Goal: Communication & Community: Answer question/provide support

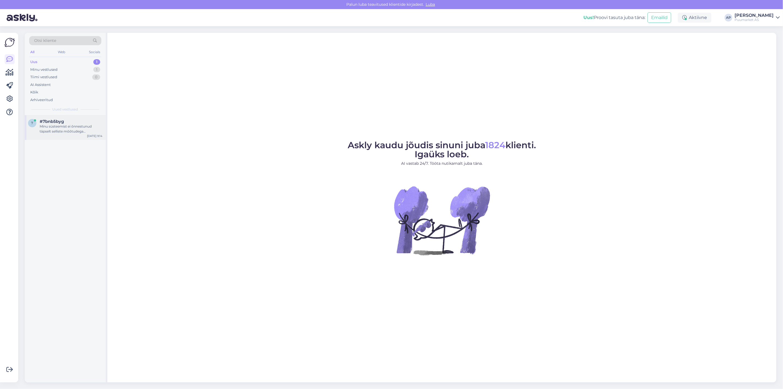
click at [57, 127] on div "Minu süsteemist ei õnnestunud täpselt selliste mõõtudega kalibreeritud planku […" at bounding box center [71, 129] width 63 height 10
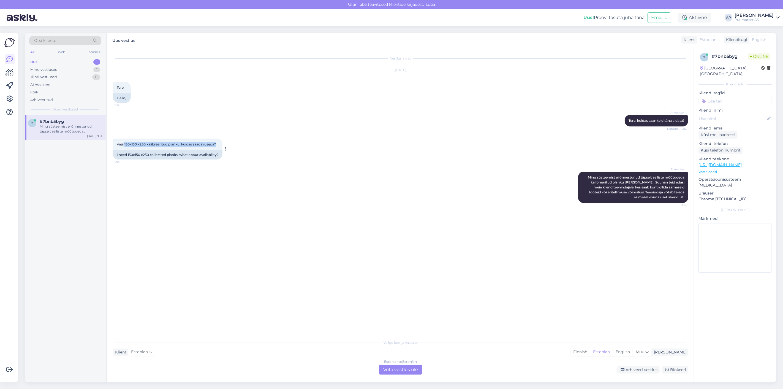
drag, startPoint x: 124, startPoint y: 143, endPoint x: 221, endPoint y: 143, distance: 97.2
click at [221, 143] on div "Vaja 150x150 x250 kalibreeritud planku, kuidas saadavusega? 9:14" at bounding box center [168, 144] width 110 height 12
click at [249, 137] on div "Vaja 150x150 x250 kalibreeritud planku, kuidas saadavusega? 9:14 I need 150x150…" at bounding box center [400, 148] width 575 height 33
click at [404, 370] on div "Estonian to Estonian Võta vestlus üle" at bounding box center [400, 369] width 43 height 10
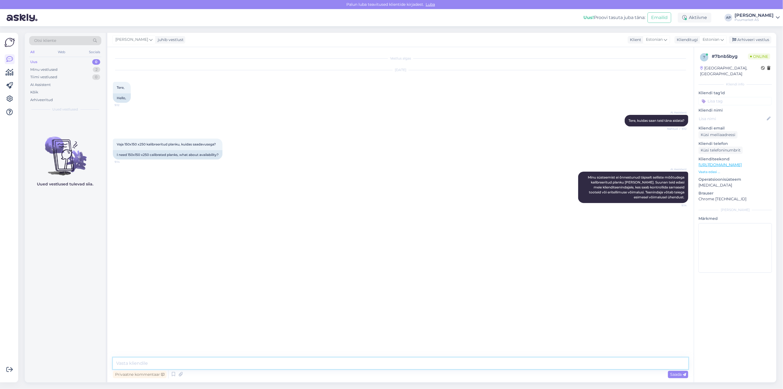
click at [398, 362] on textarea at bounding box center [400, 363] width 575 height 12
type textarea "150x150 ja 150x250 prussi ? kalibreerituna oleks 145x145 ja 145x245"
drag, startPoint x: 292, startPoint y: 362, endPoint x: 64, endPoint y: 354, distance: 228.8
click at [63, 357] on div "Otsi kliente All Web Socials Uus 0 Minu vestlused 2 Tiimi vestlused 0 AI Assist…" at bounding box center [400, 207] width 751 height 349
click at [419, 367] on textarea at bounding box center [400, 363] width 575 height 12
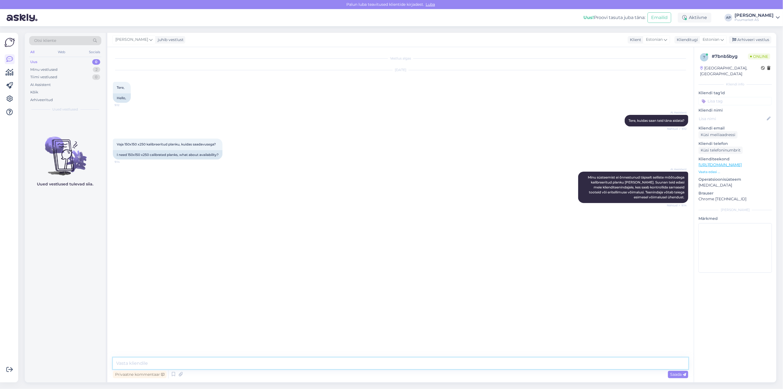
click at [420, 362] on textarea at bounding box center [400, 363] width 575 height 12
type textarea "Tervist!"
click at [177, 362] on textarea "Kahjuks ma ei mõista pärist täpselt teie soovi kas saaksite palun täpsustada" at bounding box center [400, 363] width 575 height 12
click at [192, 362] on textarea "Kahjuks ma ei mõista päris täpselt teie soovi kas saaksite palun täpsustada" at bounding box center [400, 363] width 575 height 12
click at [282, 360] on textarea "Kahjuks ma ei mõista päris täpselt teie soovi kas saaksite palun täpsustada" at bounding box center [400, 363] width 575 height 12
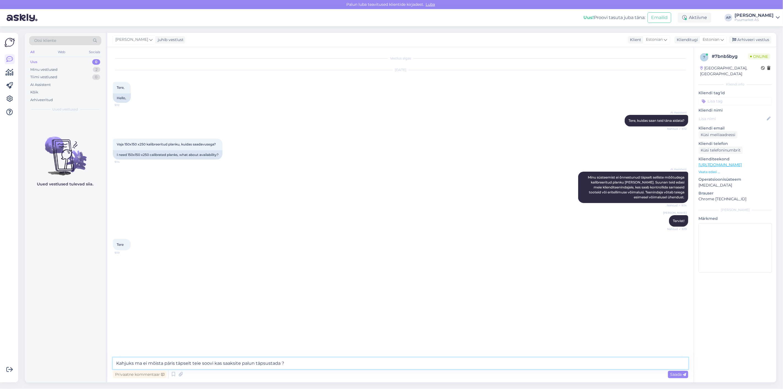
drag, startPoint x: 288, startPoint y: 361, endPoint x: 0, endPoint y: 335, distance: 289.4
click at [0, 336] on div "Võimalused Veendu, et Askly loob sulle väärtust. Sulge Ühenda FB ja IG sõnumid …" at bounding box center [391, 207] width 783 height 362
type textarea "Kahjuks ma ei mõista päris täpselt teie soovi kas saaksite palun täpsustada ?"
type textarea "m"
type textarea "M"
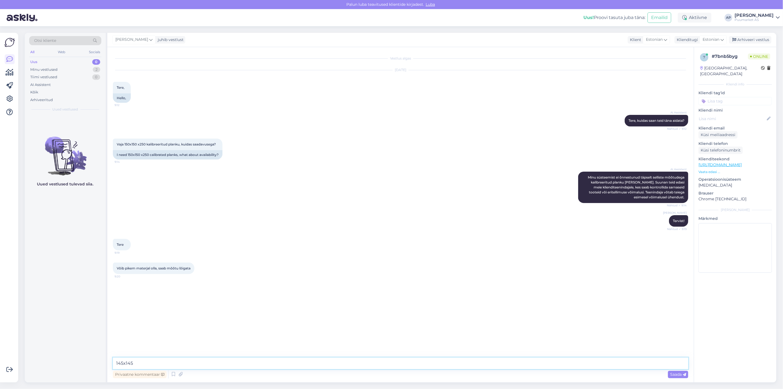
type textarea "145x145 ?"
type textarea "kalibreeritud"
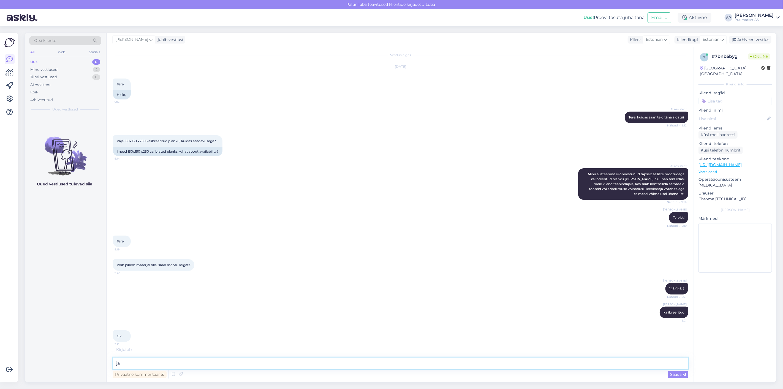
type textarea "j"
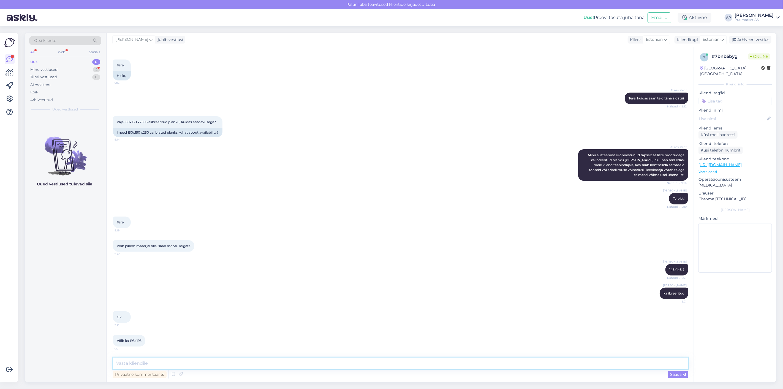
paste textarea "[URL][DOMAIN_NAME]"
type textarea "[URL][DOMAIN_NAME]"
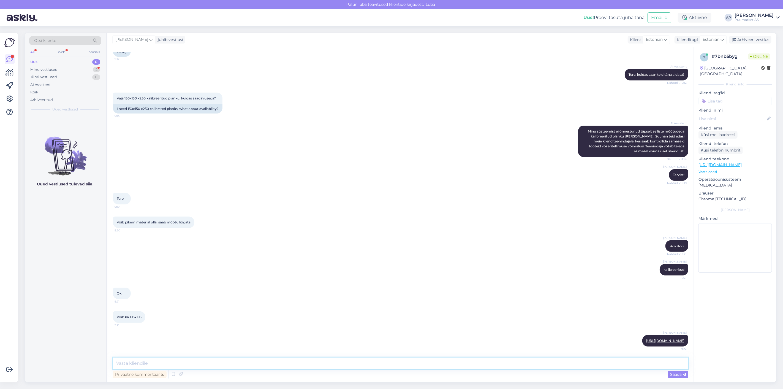
paste textarea "[URL][DOMAIN_NAME]"
type textarea "[URL][DOMAIN_NAME]"
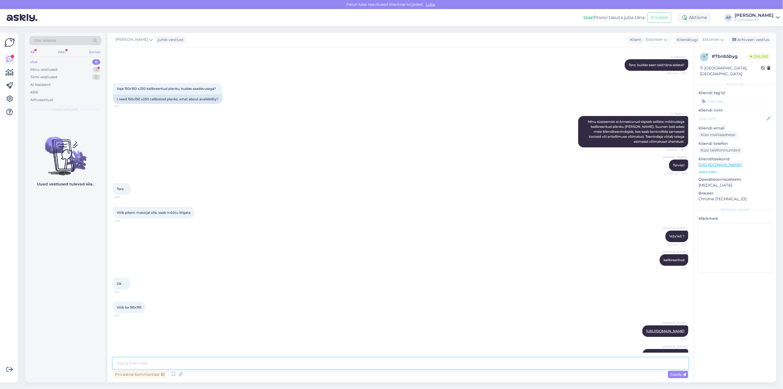
scroll to position [84, 0]
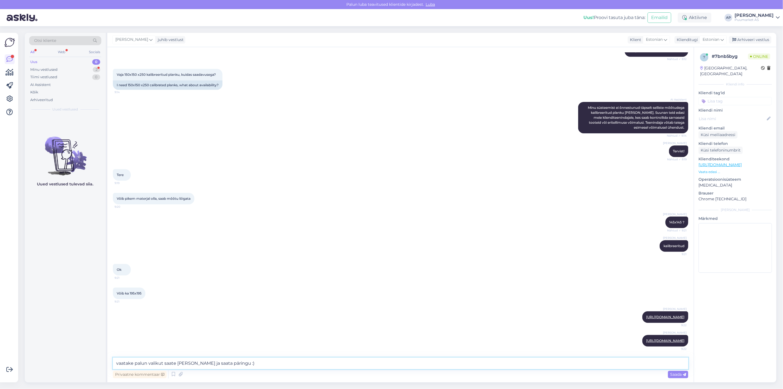
drag, startPoint x: 277, startPoint y: 366, endPoint x: 106, endPoint y: 359, distance: 171.6
click at [106, 359] on div "Otsi kliente All Web Socials Uus 0 Minu vestlused 2 Tiimi vestlused 0 AI Assist…" at bounding box center [400, 207] width 751 height 349
click at [223, 258] on div "Ok 9:21" at bounding box center [400, 270] width 575 height 24
drag, startPoint x: 276, startPoint y: 360, endPoint x: 0, endPoint y: 342, distance: 276.6
click at [0, 344] on div "Võimalused Veendu, et Askly loob sulle väärtust. Sulge Ühenda FB ja IG sõnumid …" at bounding box center [391, 207] width 783 height 362
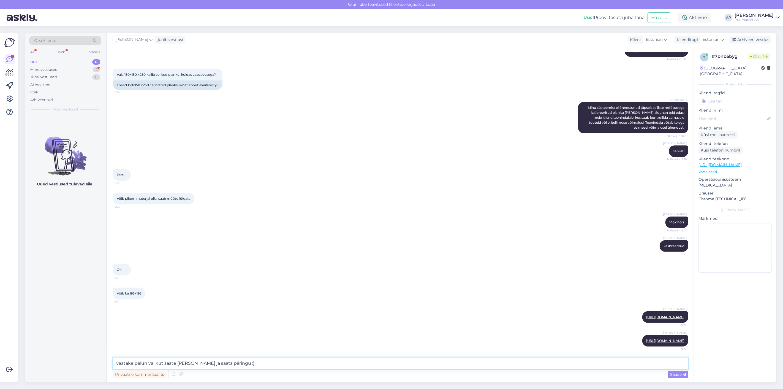
paste textarea "Palun vaadake valikut, lisage tooted ostukorvi ja saatke päring.“"
type textarea "Palun vaadake valikut, lisage tooted ostukorvi ja saatke päring."
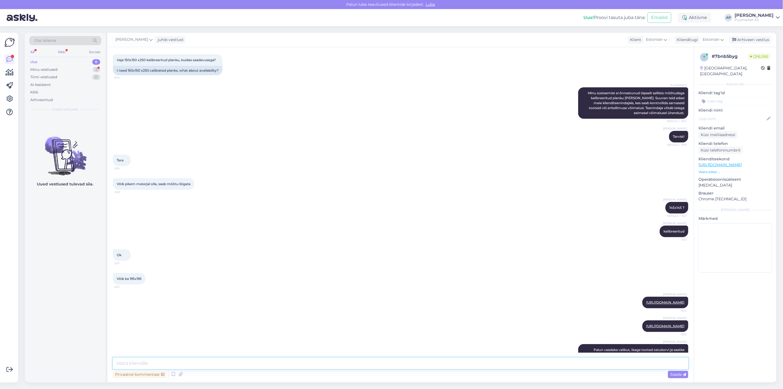
scroll to position [113, 0]
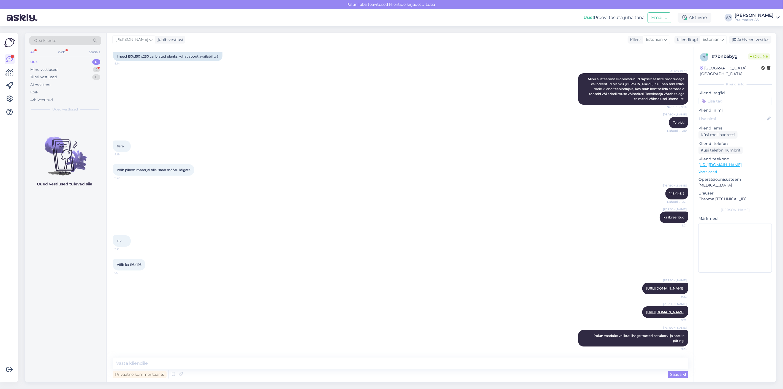
click at [283, 300] on div "[PERSON_NAME] [URL][DOMAIN_NAME] 9:22" at bounding box center [400, 312] width 575 height 24
click at [324, 370] on div "Privaatne kommentaar Saada" at bounding box center [400, 374] width 575 height 10
click at [323, 365] on textarea at bounding box center [400, 363] width 575 height 12
click at [144, 364] on textarea "ja saadavust näete majakese [PERSON_NAME] vajutades" at bounding box center [400, 363] width 575 height 12
drag, startPoint x: 119, startPoint y: 365, endPoint x: 98, endPoint y: 365, distance: 21.8
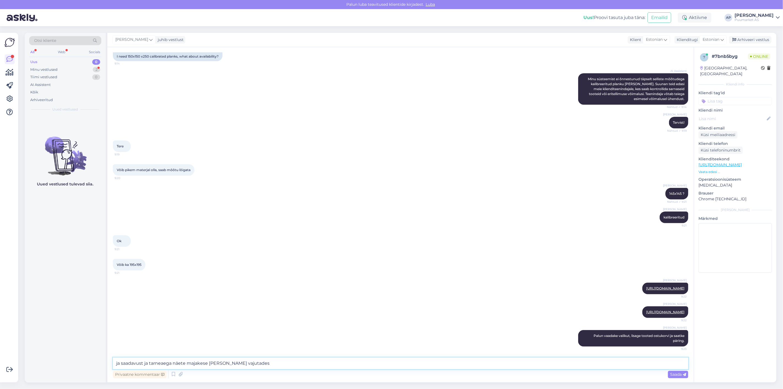
click at [99, 365] on div "Otsi kliente All Web Socials Uus 0 Minu vestlused 2 Tiimi vestlused 0 AI Assist…" at bounding box center [400, 207] width 751 height 349
click at [118, 364] on textarea "saadavust ja tarneaega näete majakese [PERSON_NAME] vajutades" at bounding box center [400, 363] width 575 height 12
click at [117, 364] on textarea "saadavust ja tarneaega näete majakese [PERSON_NAME] vajutades" at bounding box center [400, 363] width 575 height 12
click at [120, 364] on textarea "saadavust ja tarneaega näete majakese [PERSON_NAME] vajutades" at bounding box center [400, 363] width 575 height 12
click at [117, 365] on textarea "saadavust ja tarneaega näete majakese [PERSON_NAME] vajutades" at bounding box center [400, 363] width 575 height 12
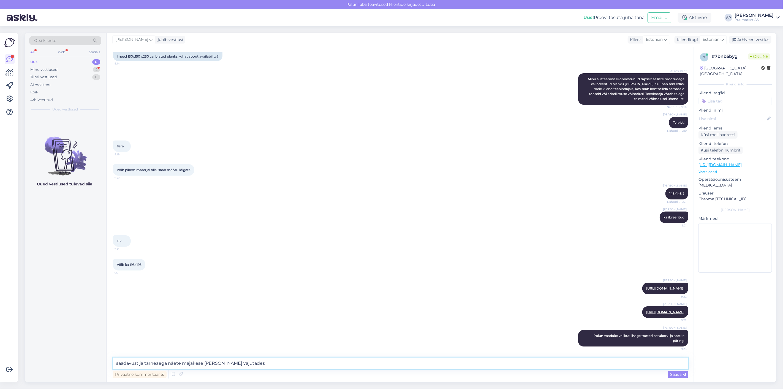
click at [116, 364] on textarea "saadavust ja tarneaega näete majakese [PERSON_NAME] vajutades" at bounding box center [400, 363] width 575 height 12
type textarea "Laoseisu, saadavust ja tarneaega näete majakese [PERSON_NAME] vajutades"
click at [273, 364] on textarea "Laoseisu, saadavust ja tarneaega näete majakese [PERSON_NAME] vajutades" at bounding box center [400, 363] width 575 height 12
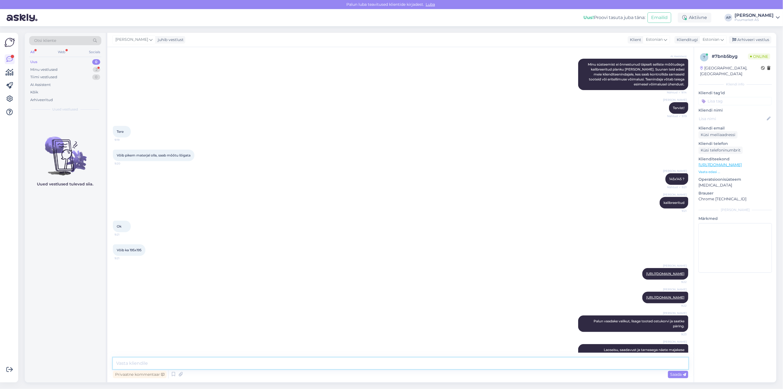
scroll to position [141, 0]
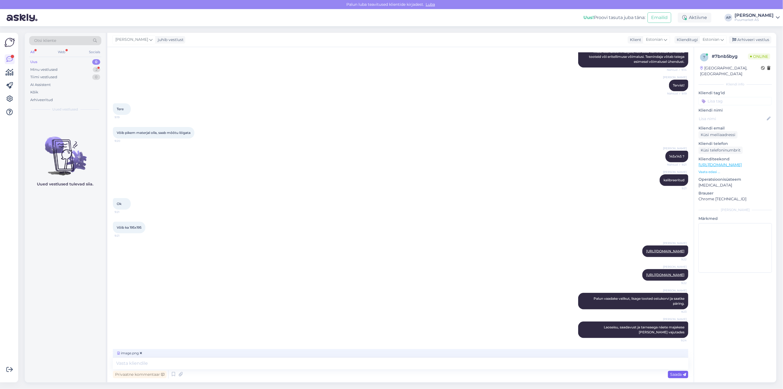
click at [681, 372] on span "Saada" at bounding box center [678, 374] width 16 height 5
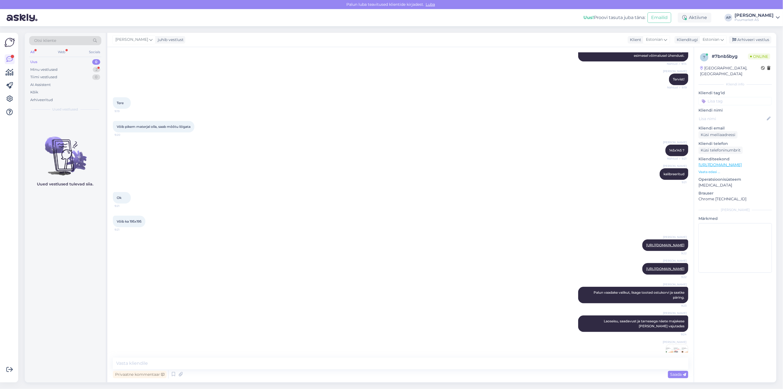
scroll to position [176, 0]
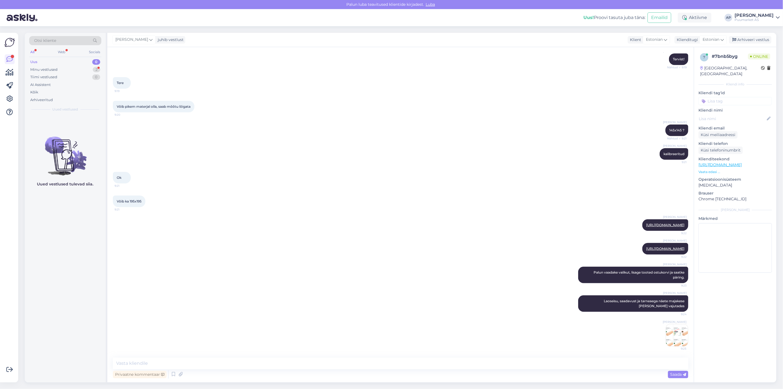
click at [672, 337] on img at bounding box center [677, 335] width 22 height 22
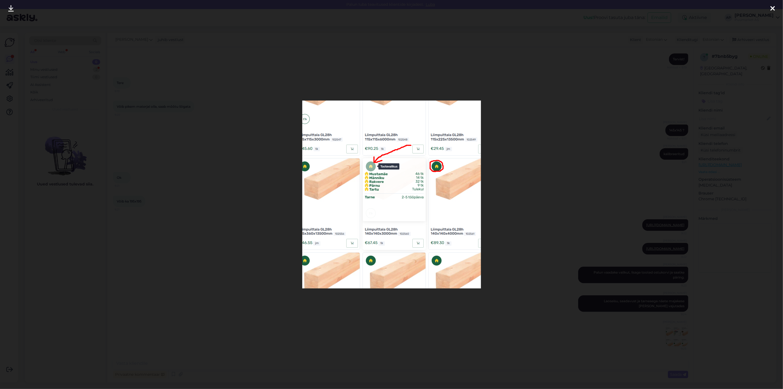
click at [526, 161] on div at bounding box center [391, 194] width 783 height 389
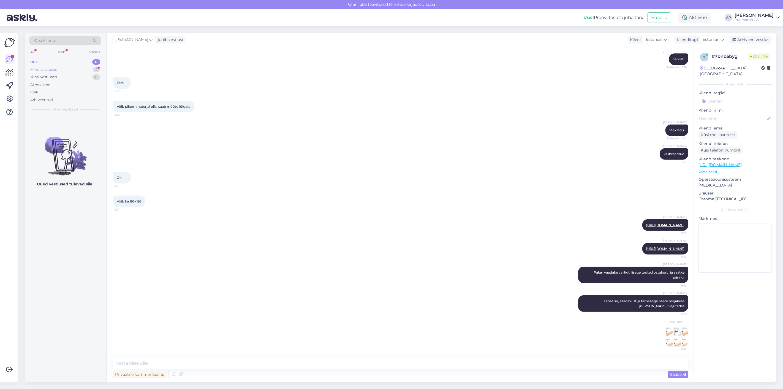
click at [59, 71] on div "Minu vestlused 2" at bounding box center [65, 70] width 72 height 8
click at [66, 133] on div "7 #7bnb5byg Attachment [DATE] 9:25" at bounding box center [65, 125] width 81 height 20
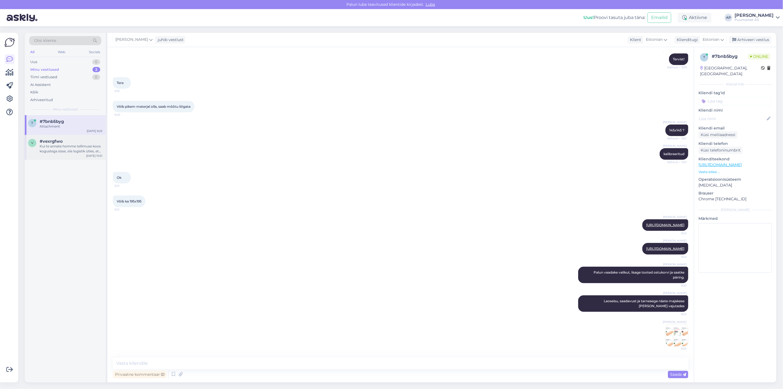
click at [66, 149] on div "Kui te annate homme tellimuse koos kogustega sisse, siis logistik ütles, et nel…" at bounding box center [71, 149] width 63 height 10
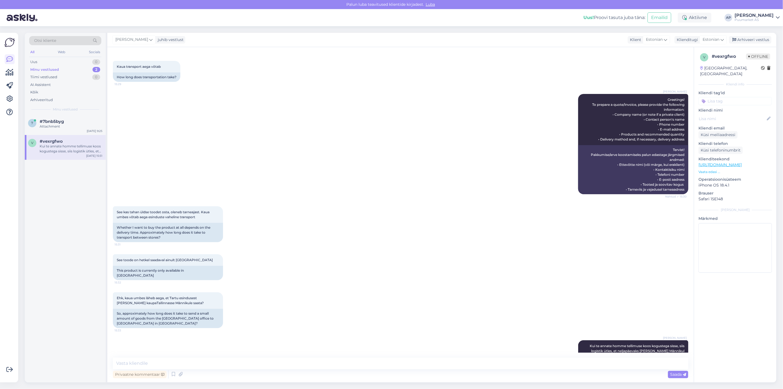
scroll to position [158, 0]
click at [70, 132] on div "7 #7bnb5byg Attachment [DATE] 9:25" at bounding box center [65, 125] width 81 height 20
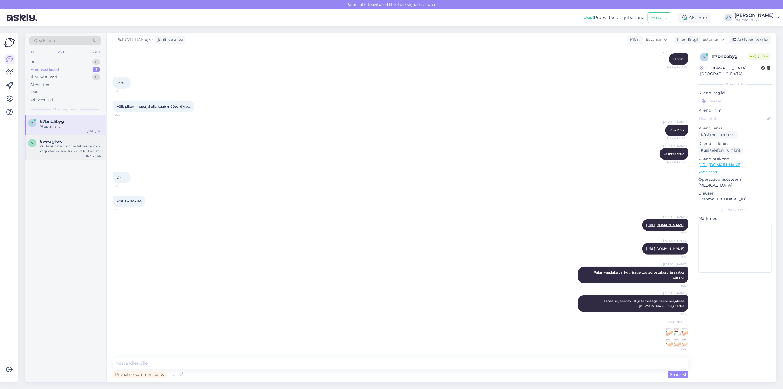
click at [69, 142] on div "#vexrgfwo" at bounding box center [71, 141] width 63 height 5
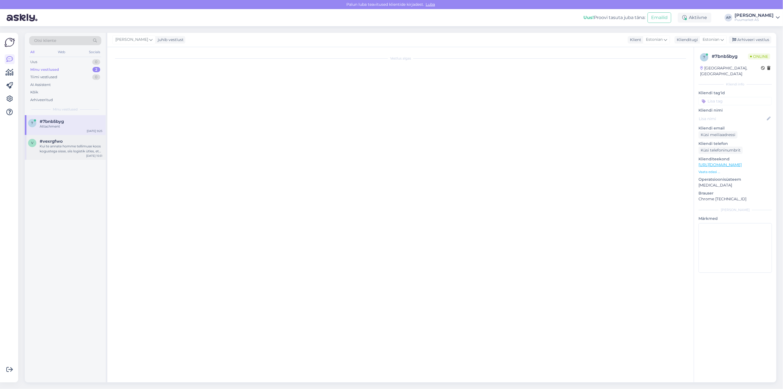
scroll to position [159, 0]
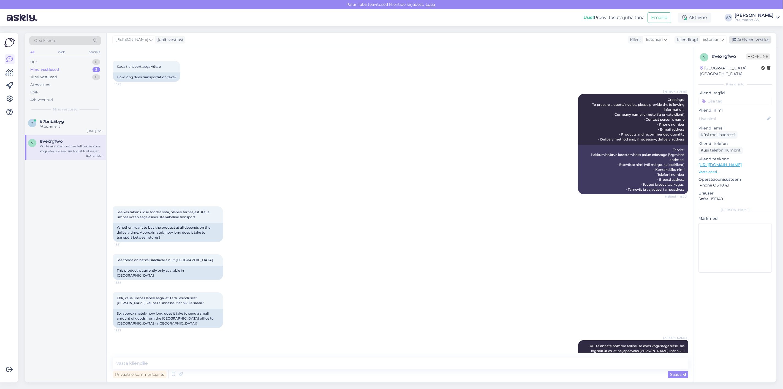
click at [757, 38] on div "Arhiveeri vestlus" at bounding box center [750, 39] width 42 height 7
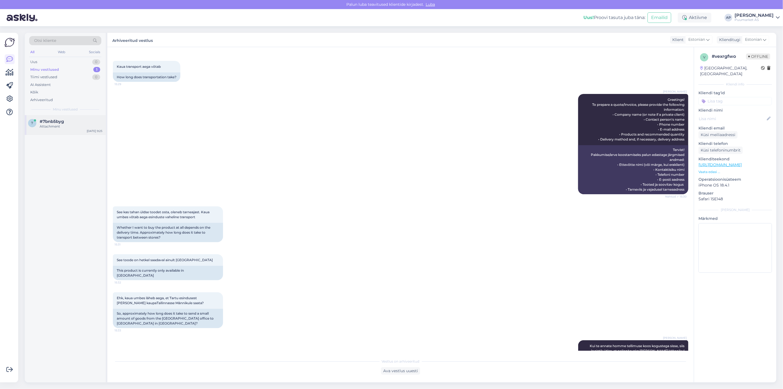
click at [81, 127] on div "Attachment" at bounding box center [71, 126] width 63 height 5
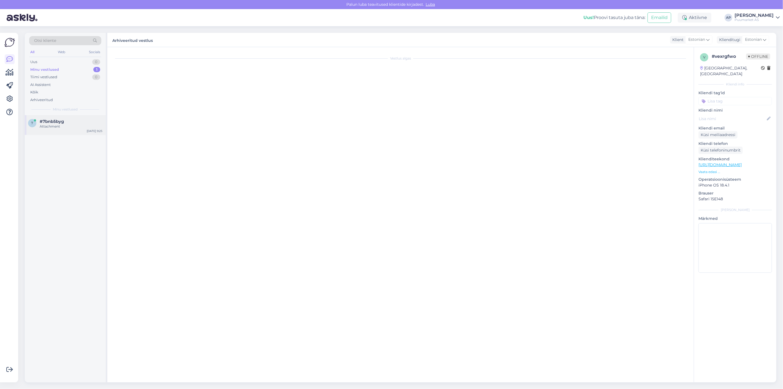
scroll to position [176, 0]
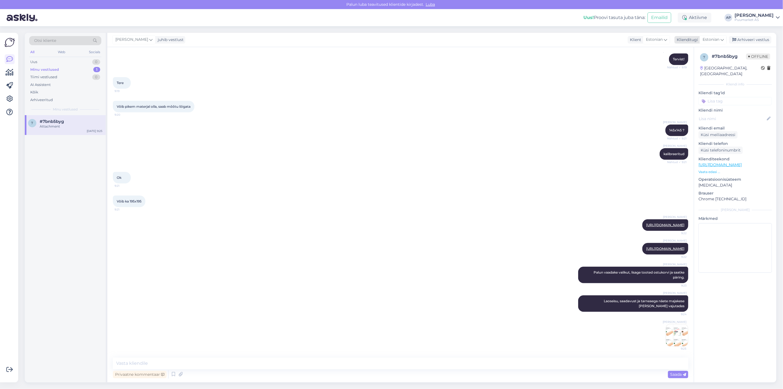
click at [758, 36] on div "Arhiveeri vestlus" at bounding box center [750, 39] width 42 height 7
